Goal: Information Seeking & Learning: Check status

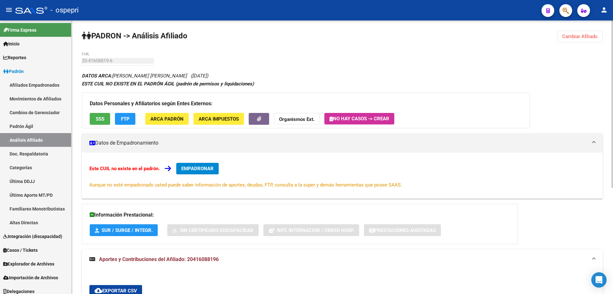
click at [570, 35] on span "Cambiar Afiliado" at bounding box center [580, 37] width 35 height 6
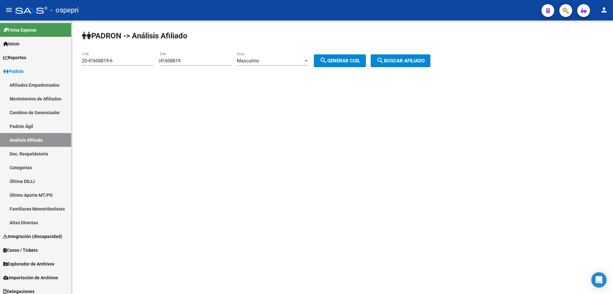
click at [172, 58] on input "41608819" at bounding box center [196, 61] width 72 height 6
paste input "23032852"
type input "23032852"
click at [360, 61] on span "search Generar CUIL" at bounding box center [340, 61] width 41 height 6
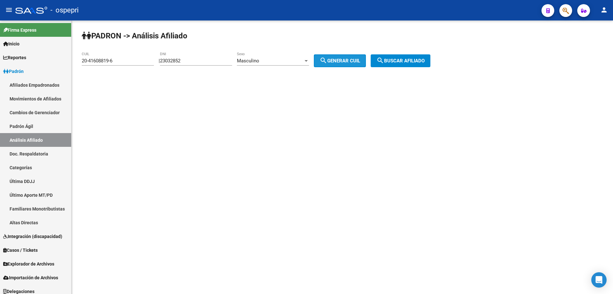
type input "20-23032852-9"
click at [419, 60] on span "search Buscar afiliado" at bounding box center [401, 61] width 48 height 6
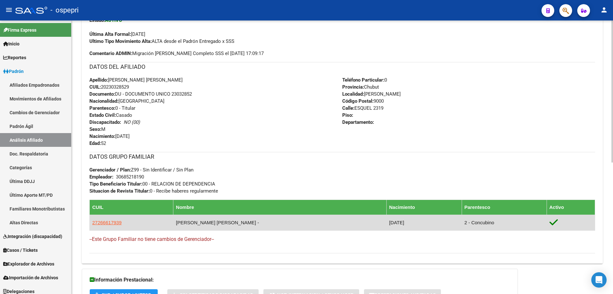
scroll to position [252, 0]
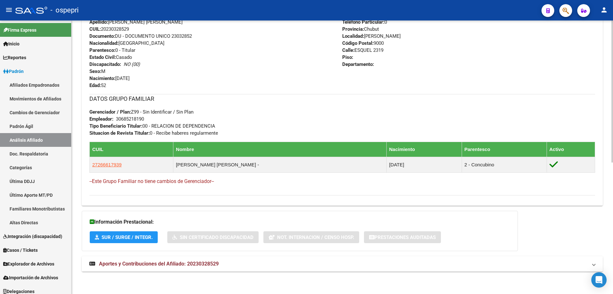
click at [190, 267] on mat-expansion-panel-header "Aportes y Contribuciones del Afiliado: 20230328529" at bounding box center [342, 263] width 521 height 15
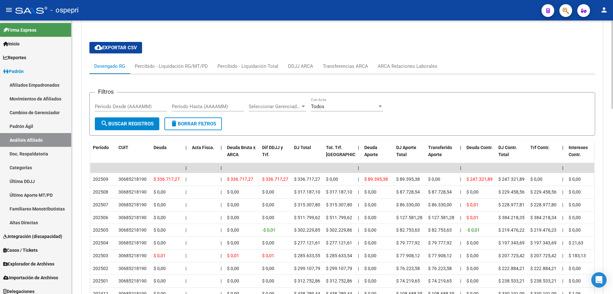
scroll to position [417, 0]
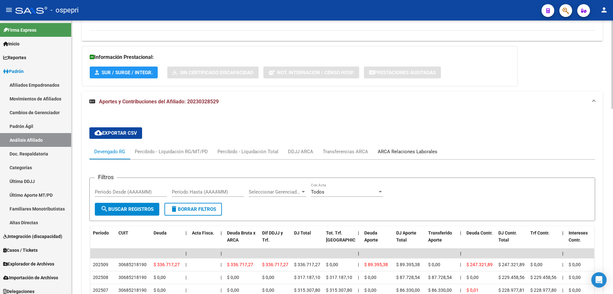
click at [399, 150] on div "ARCA Relaciones Laborales" at bounding box center [408, 151] width 60 height 7
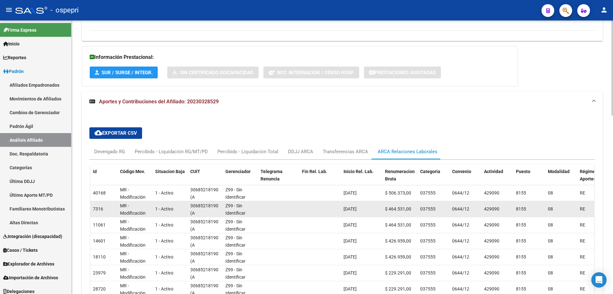
scroll to position [513, 0]
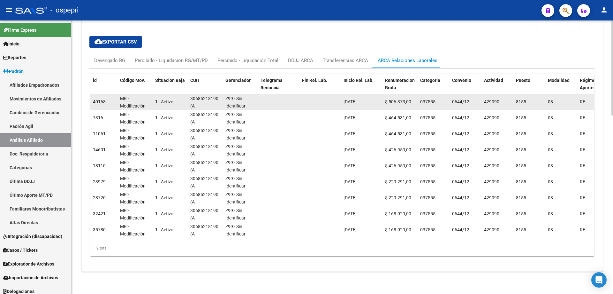
click at [201, 99] on div "30685218190 (A [DEMOGRAPHIC_DATA][PERSON_NAME])" at bounding box center [205, 101] width 30 height 13
drag, startPoint x: 201, startPoint y: 99, endPoint x: 201, endPoint y: 104, distance: 4.8
click at [201, 104] on datatable-body-cell "30685218190 (A [DEMOGRAPHIC_DATA][PERSON_NAME])" at bounding box center [205, 102] width 35 height 16
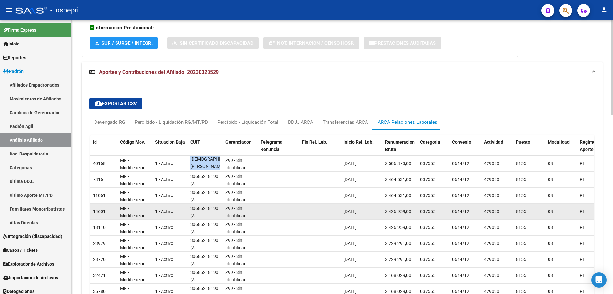
scroll to position [427, 0]
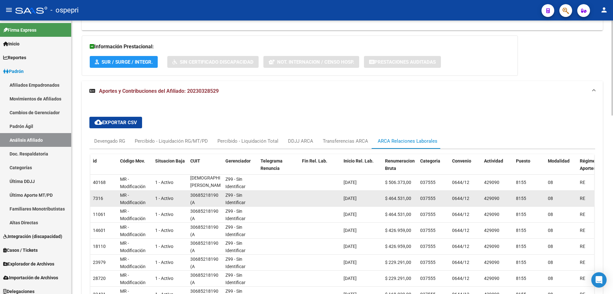
click at [225, 194] on datatable-body-cell "Z99 - Sin Identificar" at bounding box center [240, 198] width 35 height 16
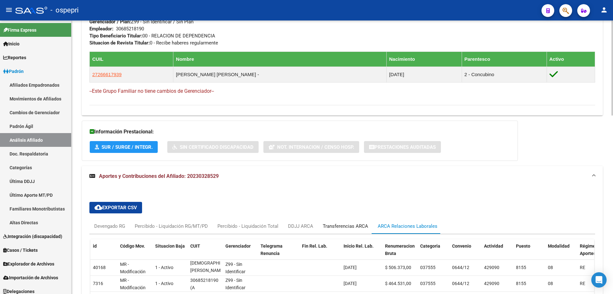
click at [351, 227] on div "Transferencias ARCA" at bounding box center [345, 225] width 45 height 7
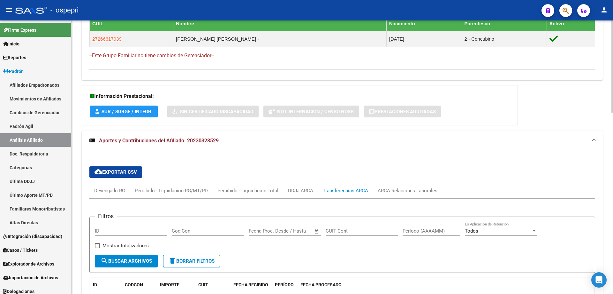
scroll to position [427, 0]
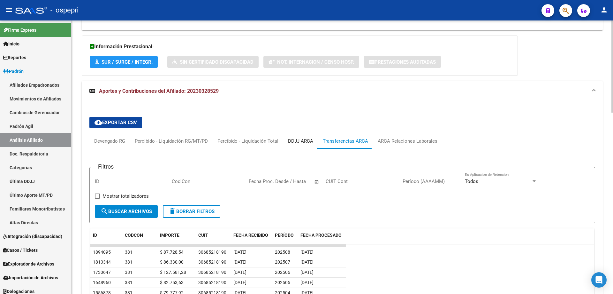
click at [302, 139] on div "DDJJ ARCA" at bounding box center [300, 140] width 25 height 7
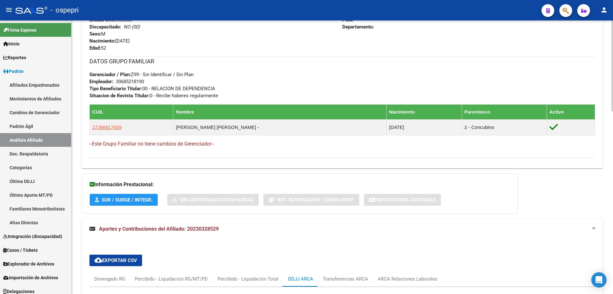
scroll to position [426, 0]
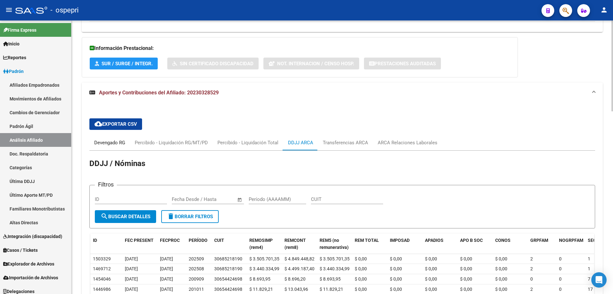
click at [114, 146] on div "Devengado RG" at bounding box center [109, 142] width 31 height 7
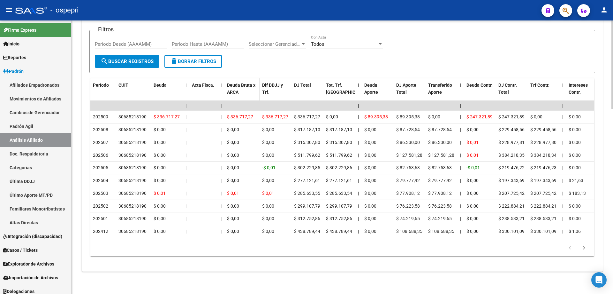
scroll to position [487, 0]
